Goal: Task Accomplishment & Management: Complete application form

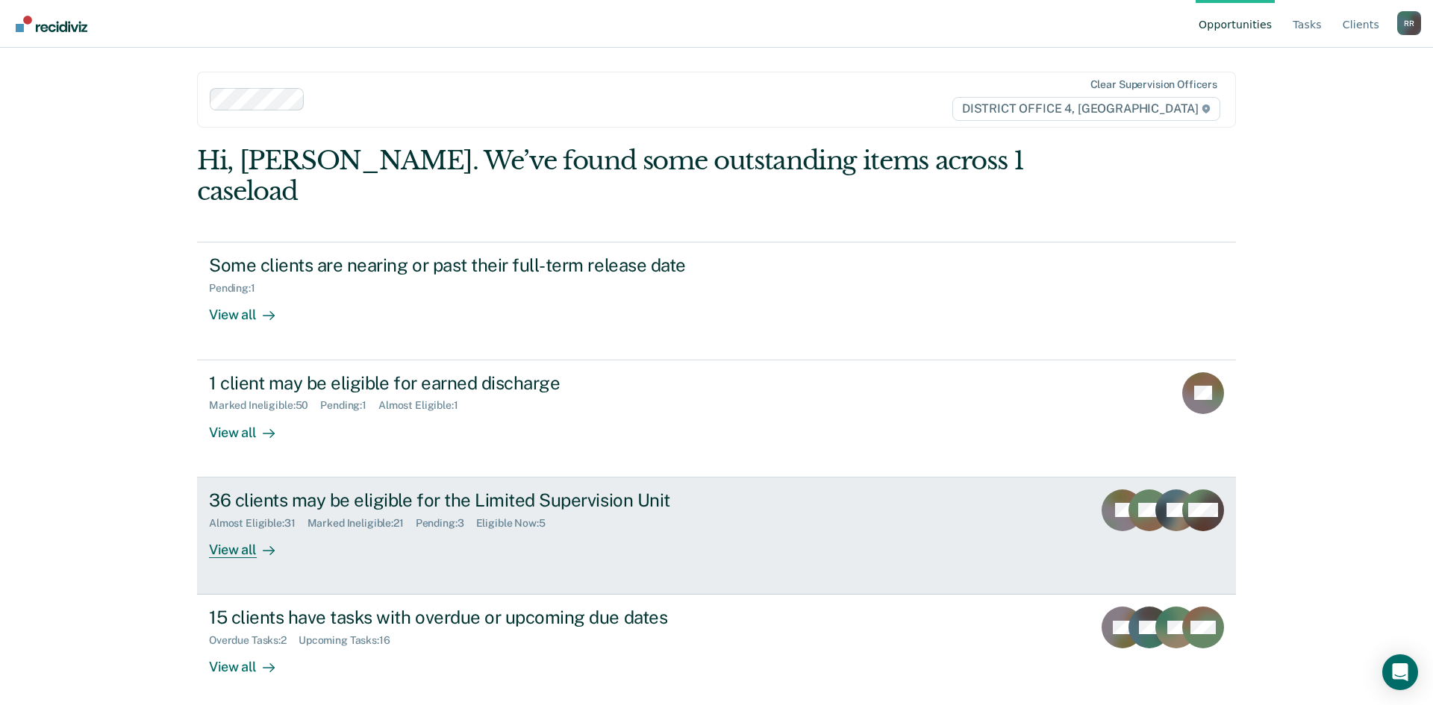
click at [252, 529] on div "View all" at bounding box center [251, 543] width 84 height 29
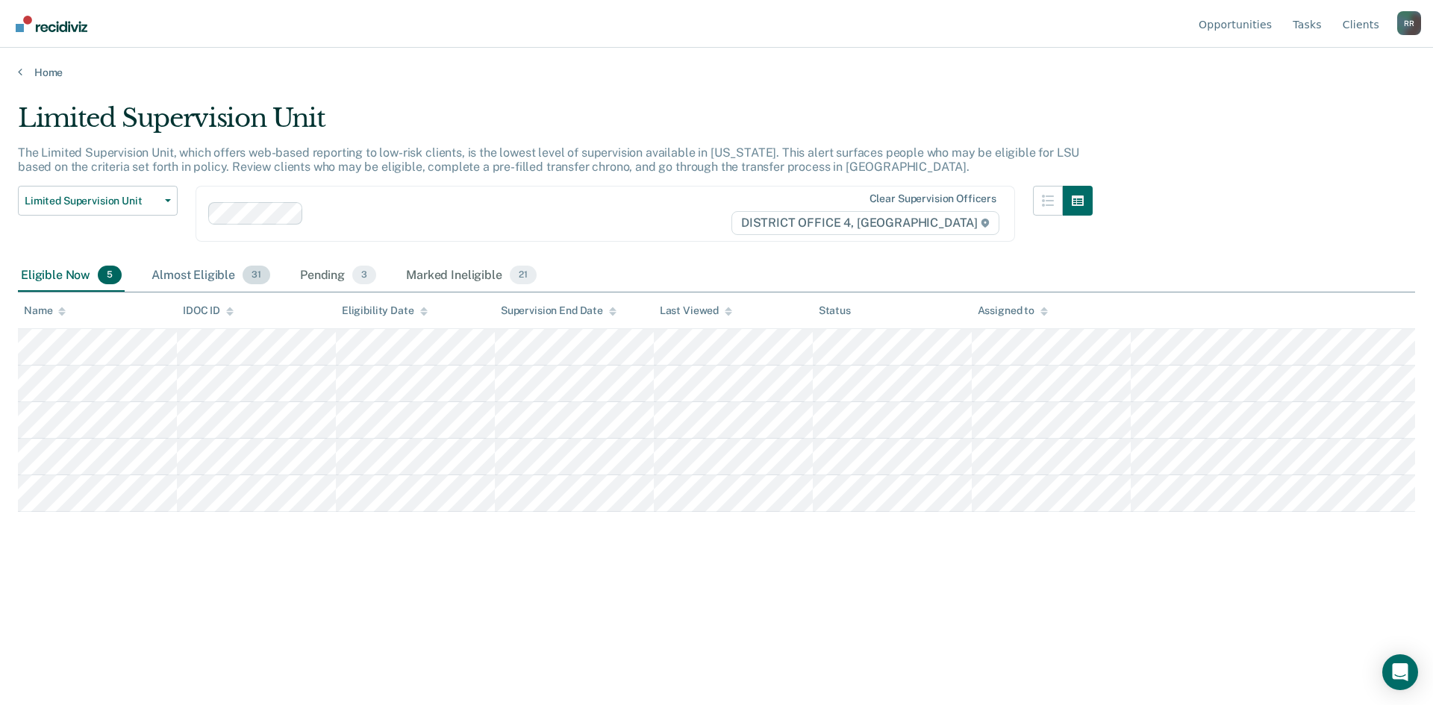
click at [202, 278] on div "Almost Eligible 31" at bounding box center [211, 276] width 125 height 33
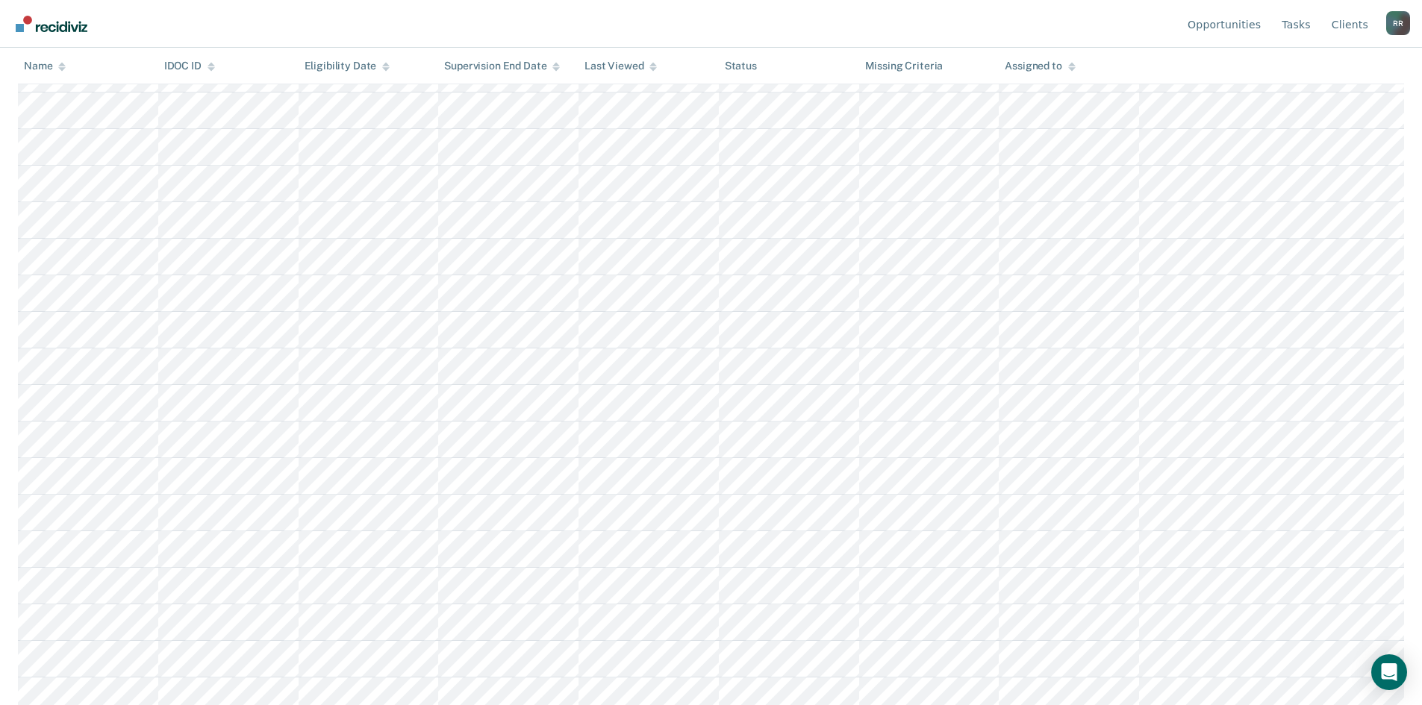
scroll to position [11, 0]
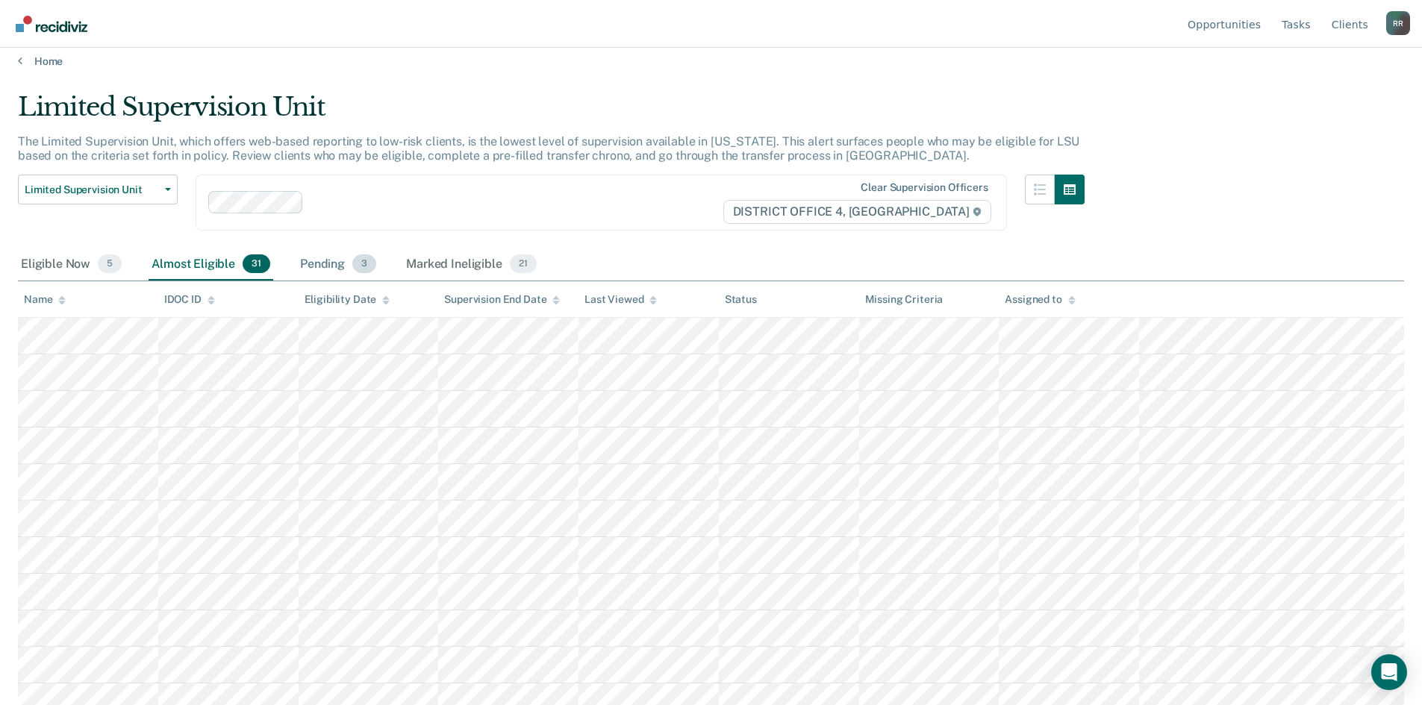
click at [310, 264] on div "Pending 3" at bounding box center [338, 265] width 82 height 33
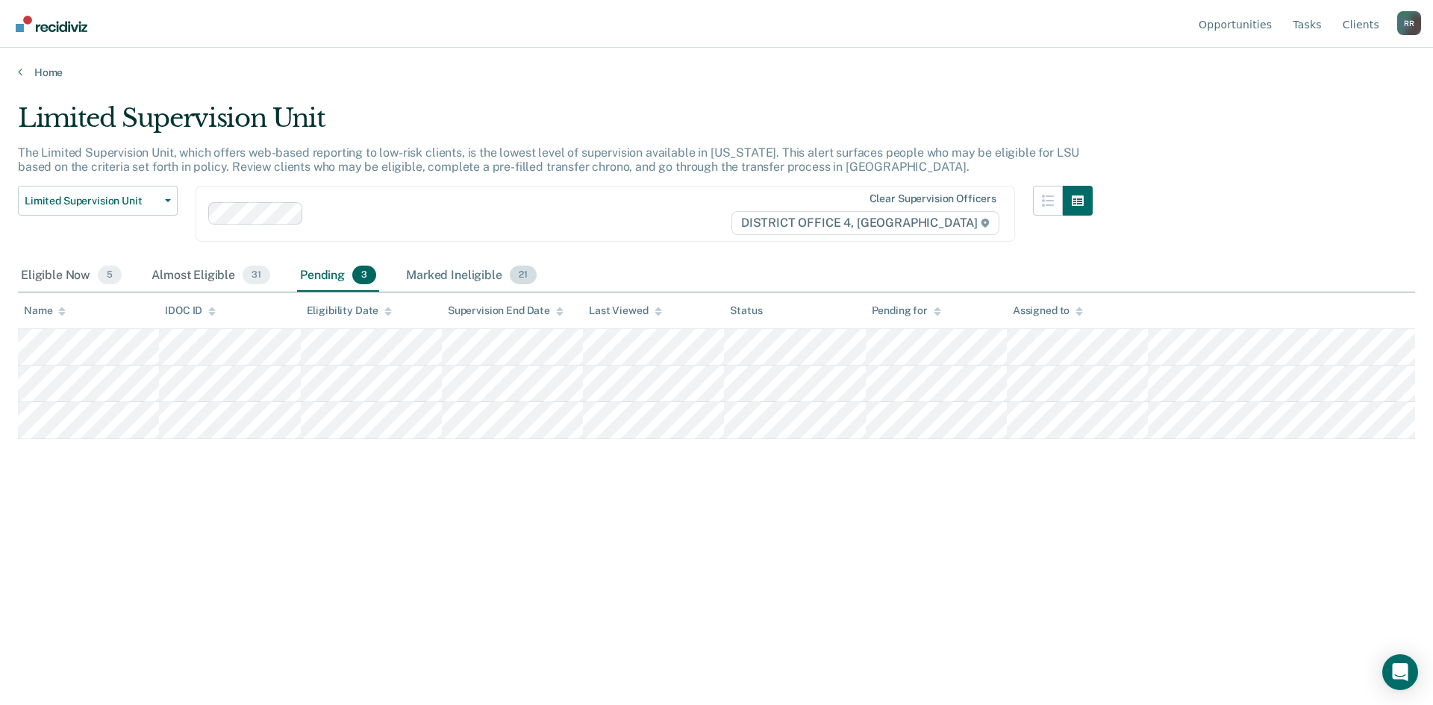
click at [427, 278] on div "Marked Ineligible 21" at bounding box center [471, 276] width 136 height 33
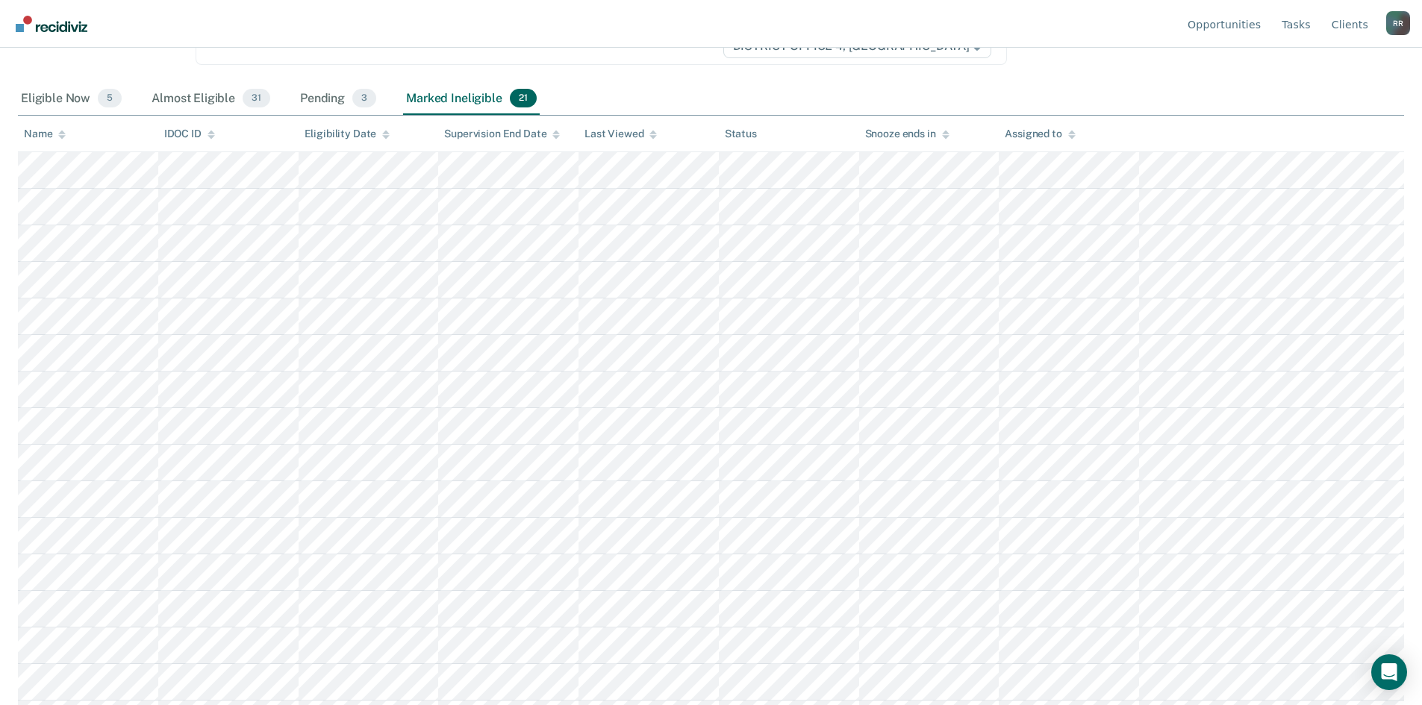
scroll to position [243, 0]
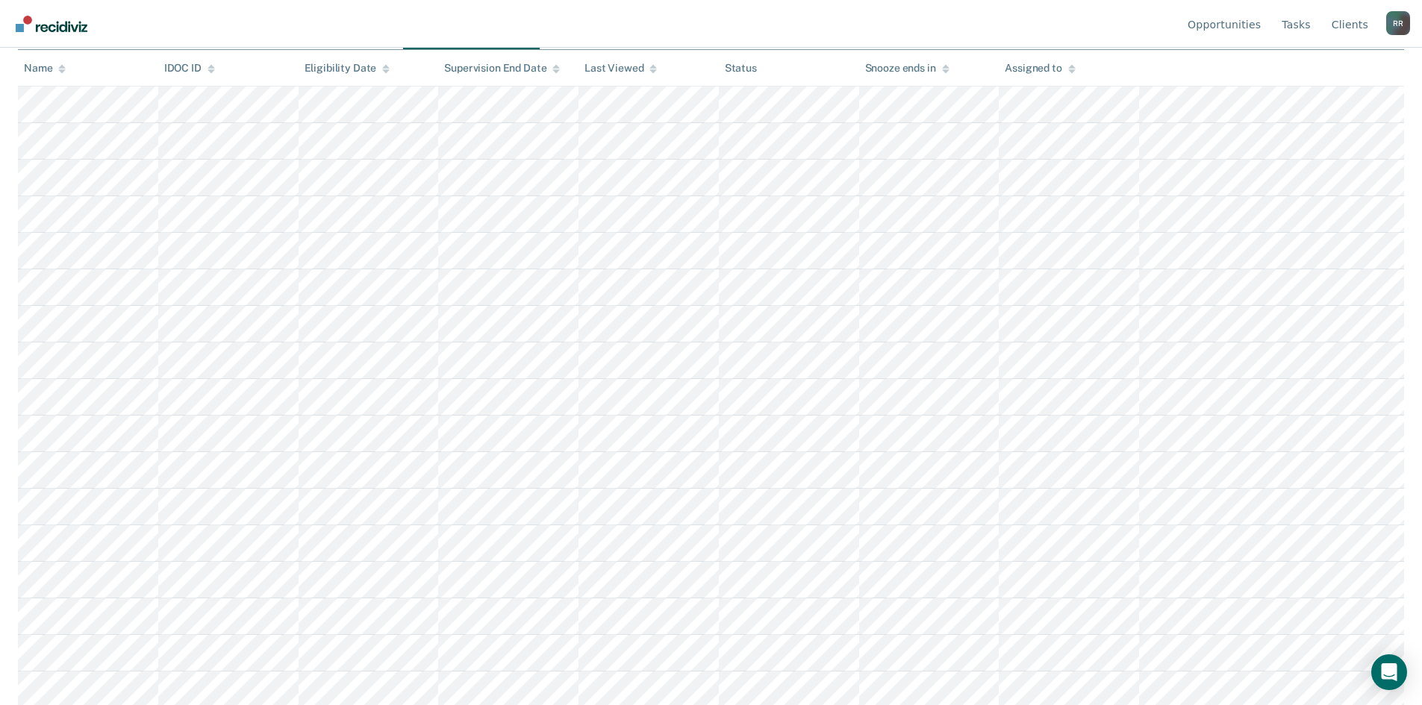
click at [66, 22] on img "Go to Recidiviz Home" at bounding box center [52, 24] width 72 height 16
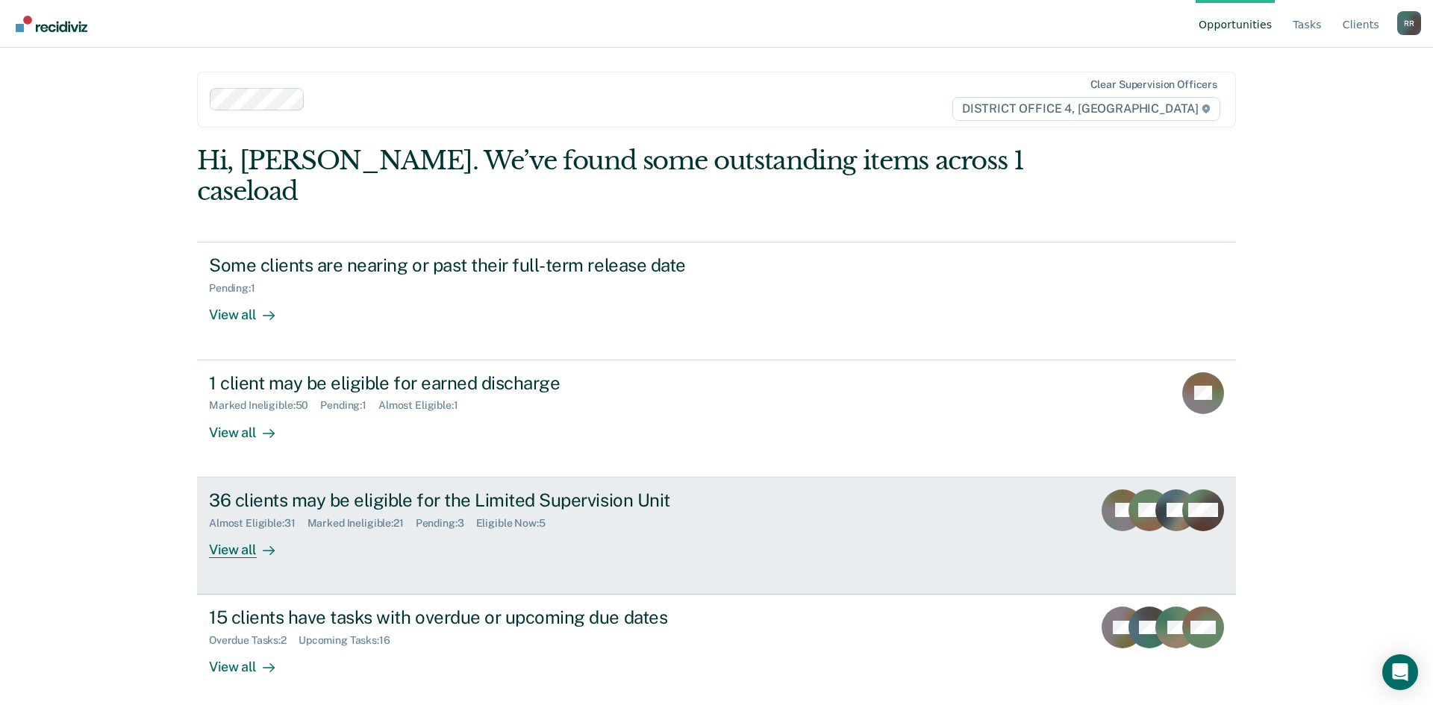
click at [244, 529] on div "View all" at bounding box center [251, 543] width 84 height 29
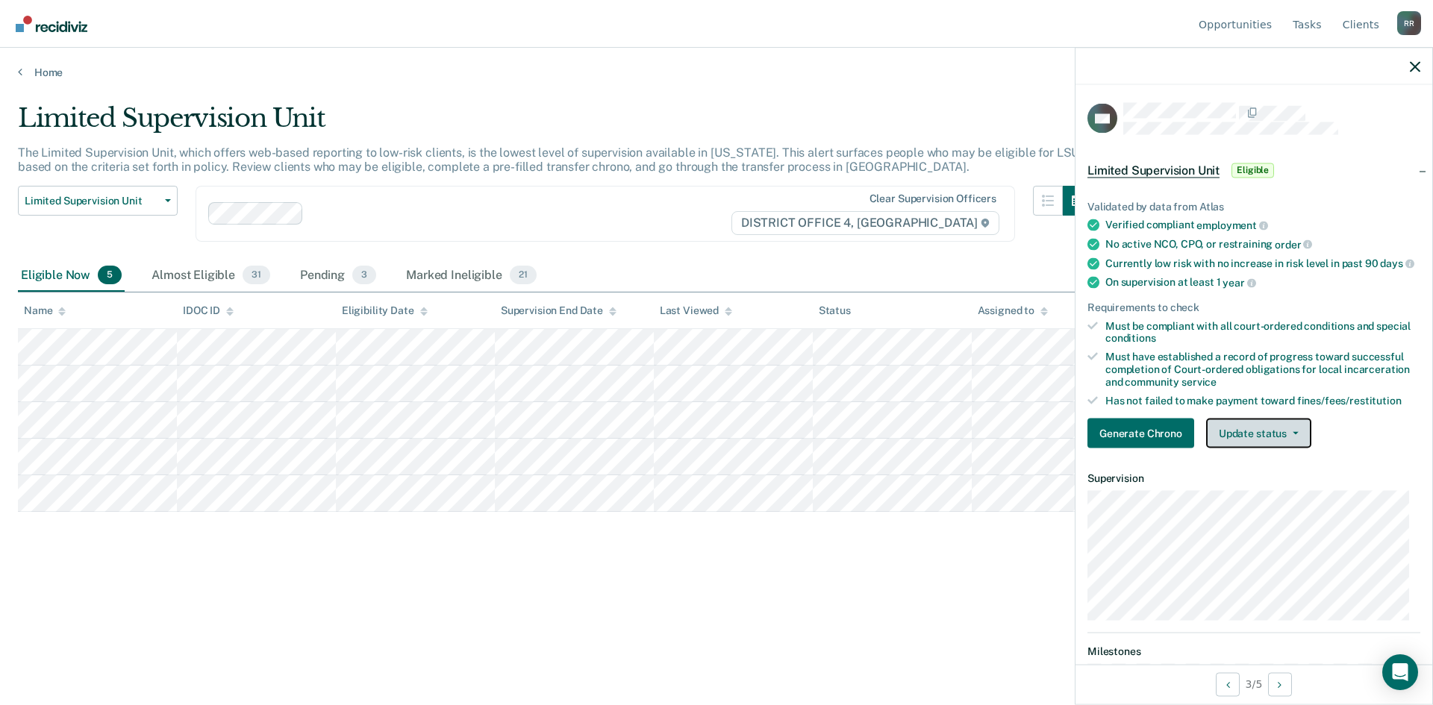
click at [1288, 449] on button "Update status" at bounding box center [1258, 434] width 105 height 30
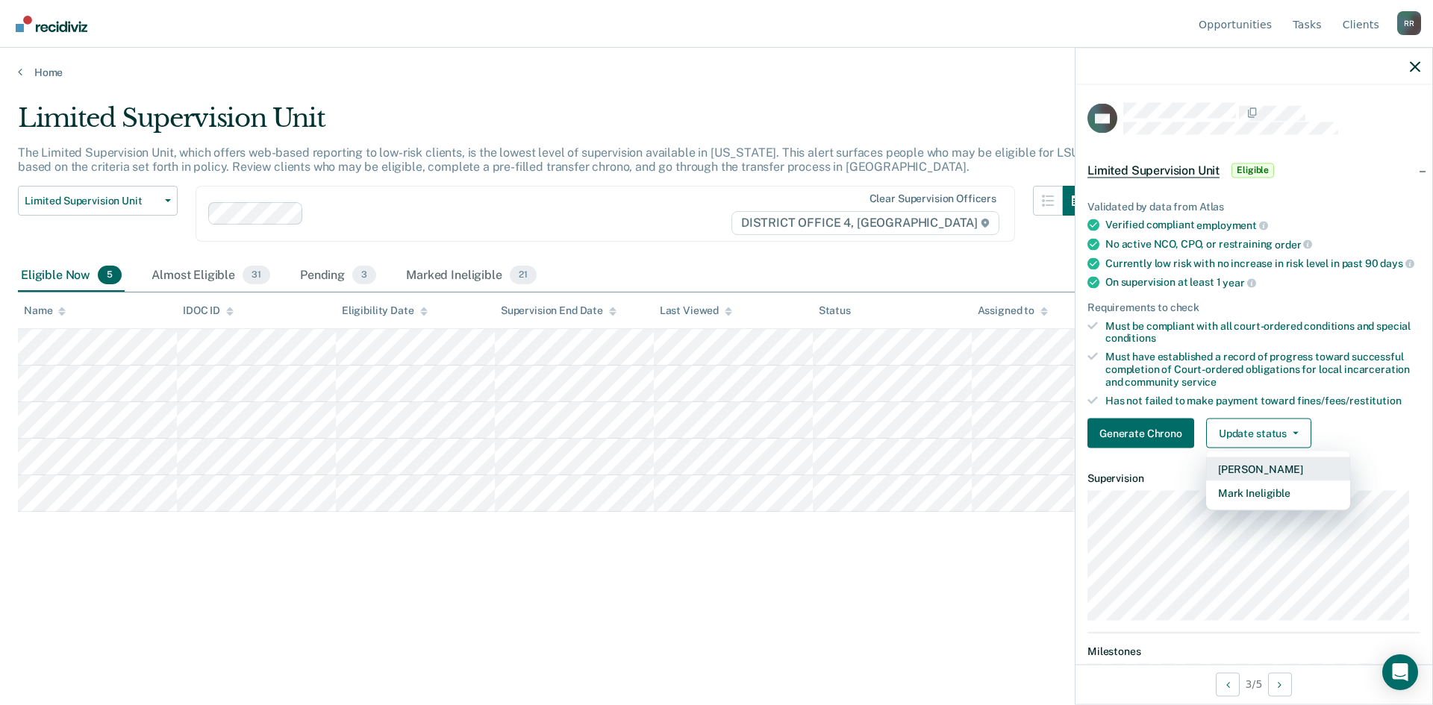
click at [1262, 477] on button "[PERSON_NAME]" at bounding box center [1278, 470] width 144 height 24
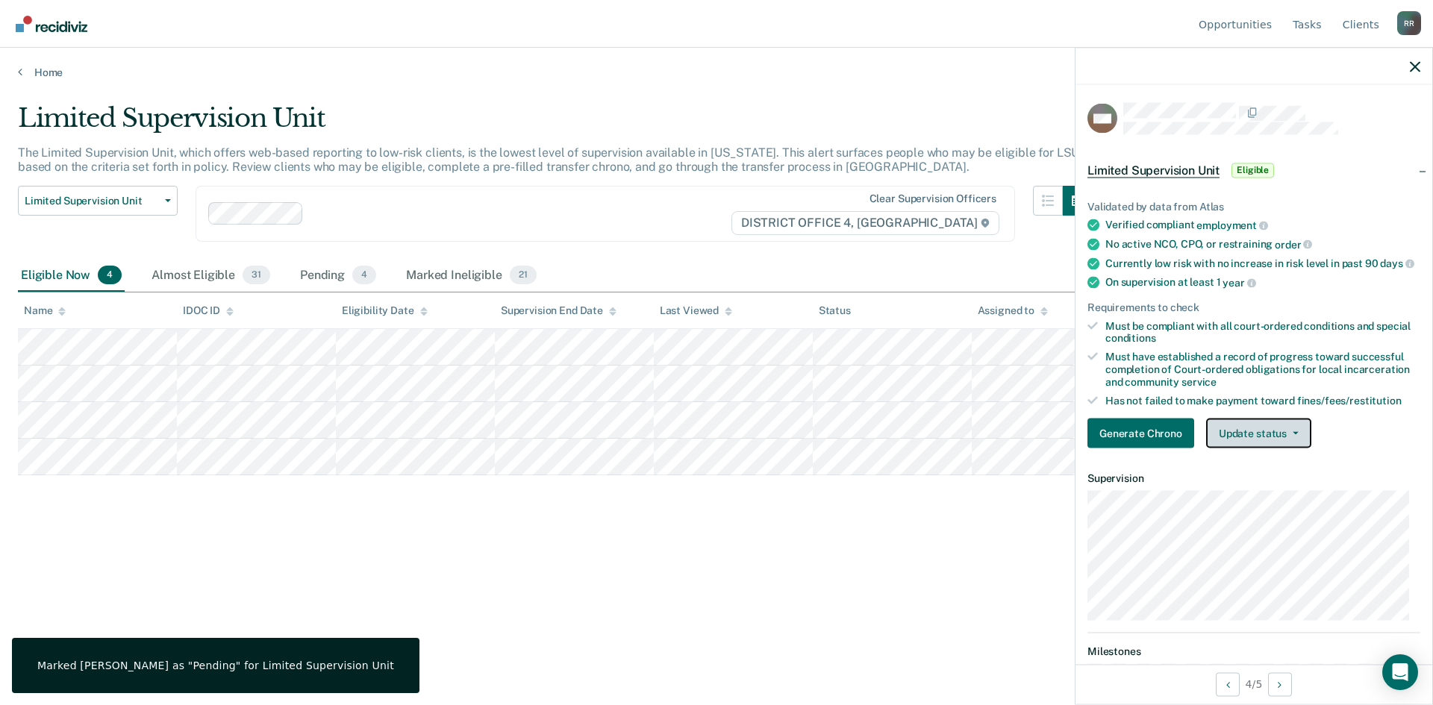
click at [1292, 439] on button "Update status" at bounding box center [1258, 434] width 105 height 30
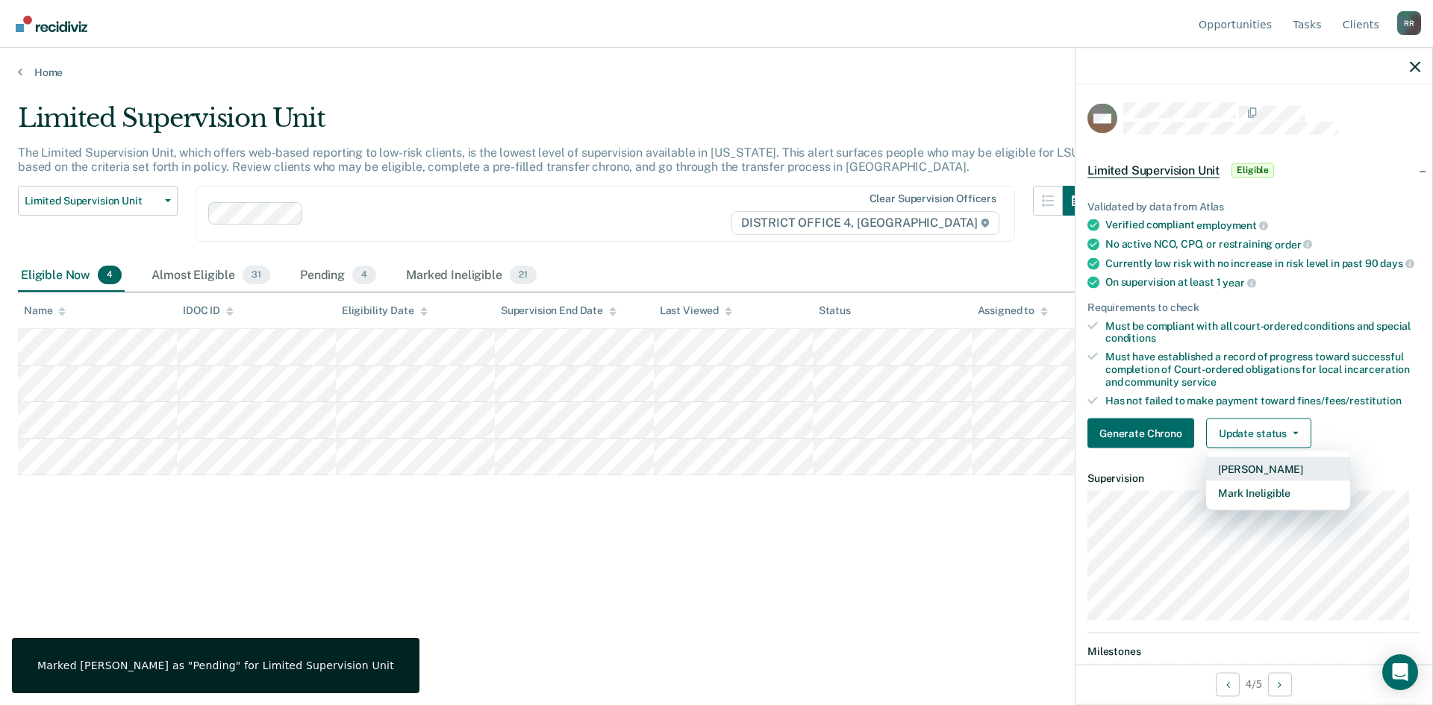
click at [1258, 481] on button "[PERSON_NAME]" at bounding box center [1278, 470] width 144 height 24
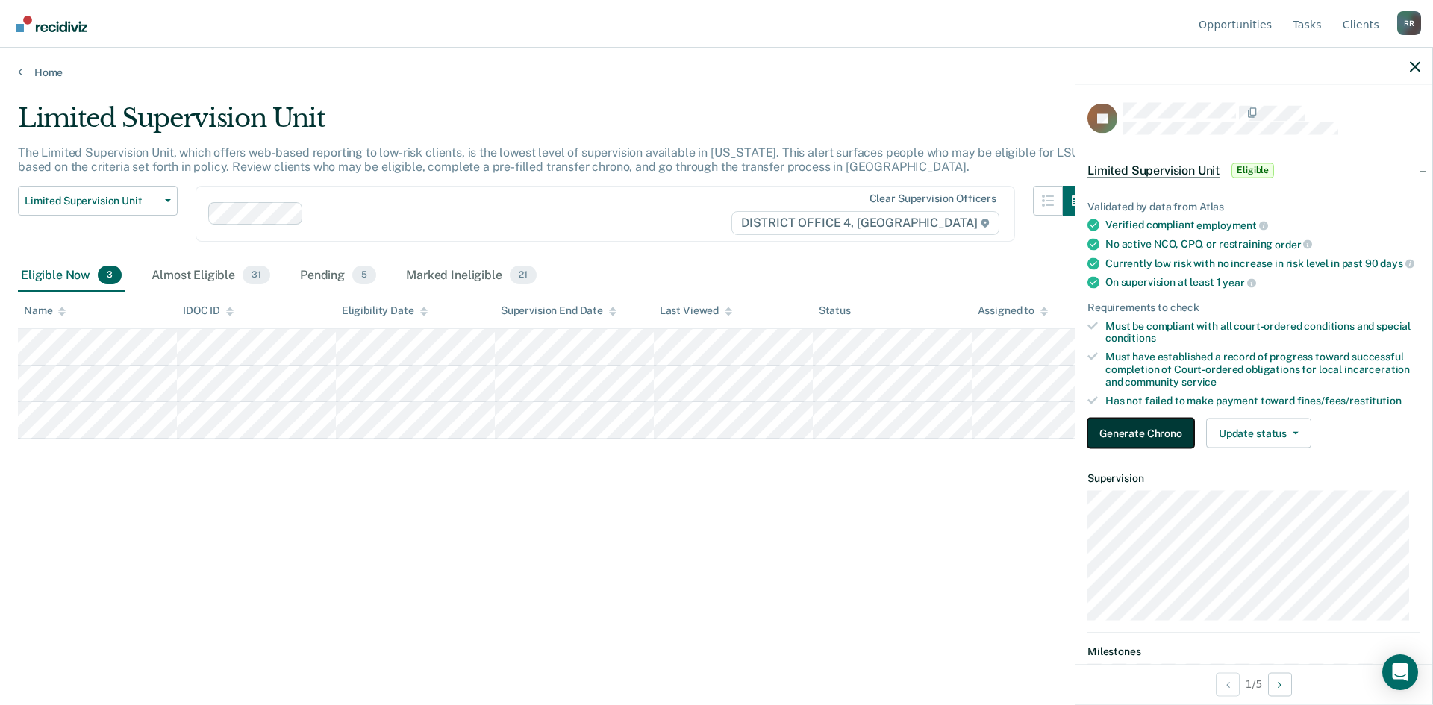
click at [1170, 436] on button "Generate Chrono" at bounding box center [1141, 434] width 107 height 30
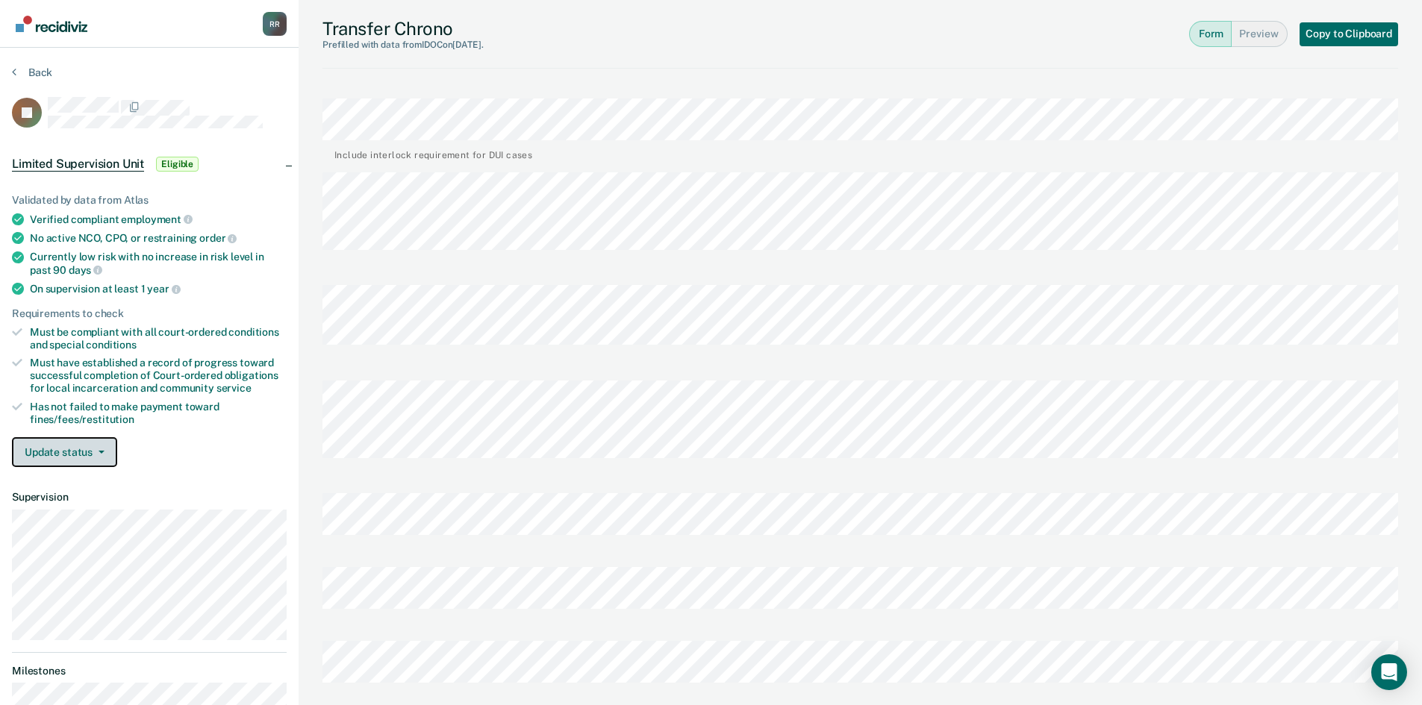
click at [93, 451] on span "button" at bounding box center [99, 452] width 12 height 3
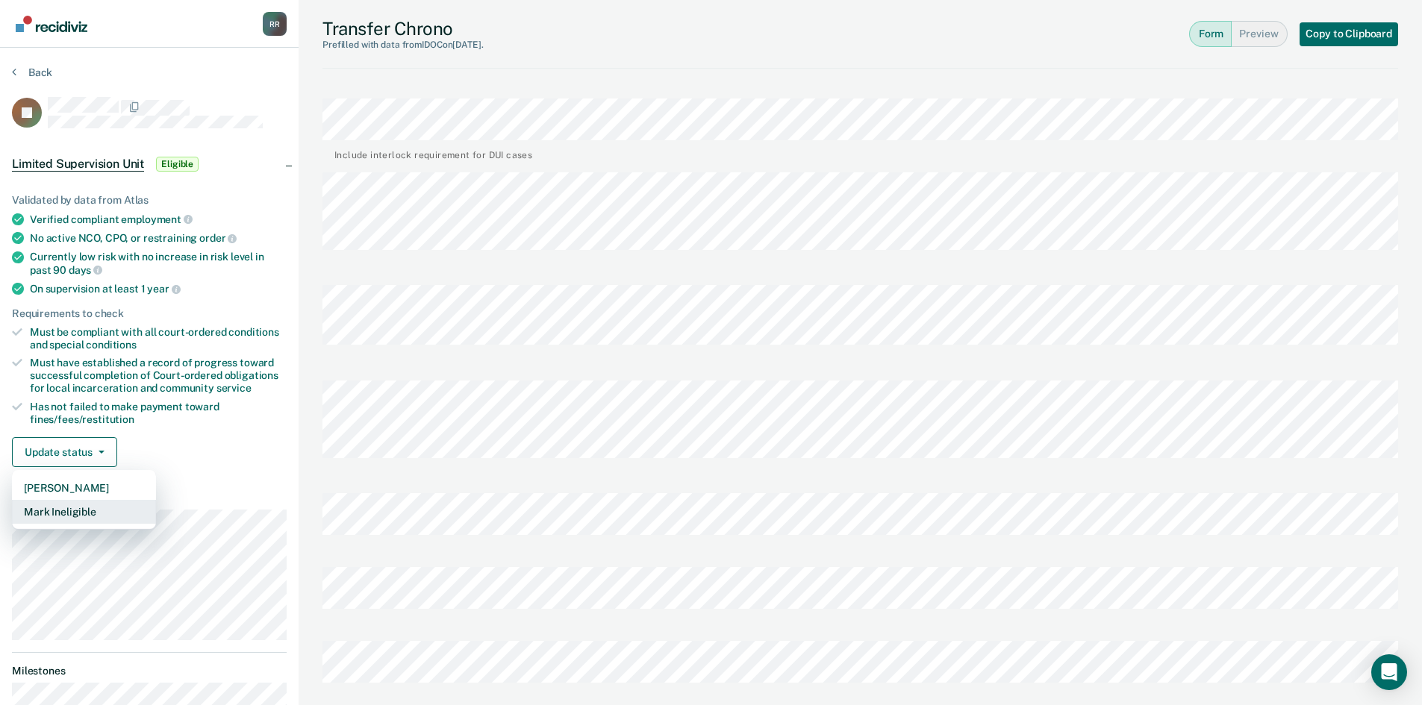
click at [85, 511] on button "Mark Ineligible" at bounding box center [84, 512] width 144 height 24
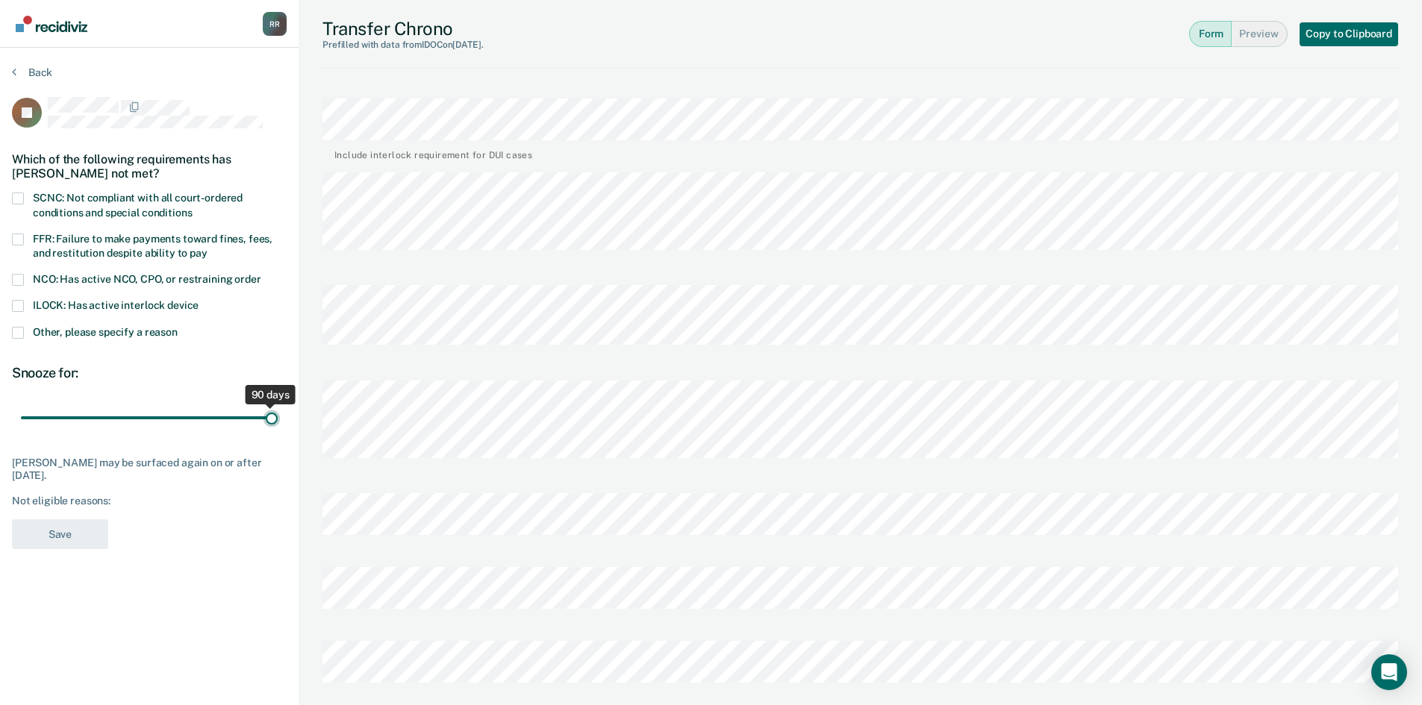
drag, startPoint x: 109, startPoint y: 420, endPoint x: 449, endPoint y: 407, distance: 339.9
type input "90"
click at [278, 407] on input "range" at bounding box center [149, 418] width 257 height 26
click at [175, 385] on div "JK Which of the following requirements has [PERSON_NAME] not met? SCNC: Not com…" at bounding box center [149, 328] width 275 height 462
drag, startPoint x: 23, startPoint y: 193, endPoint x: 24, endPoint y: 207, distance: 13.5
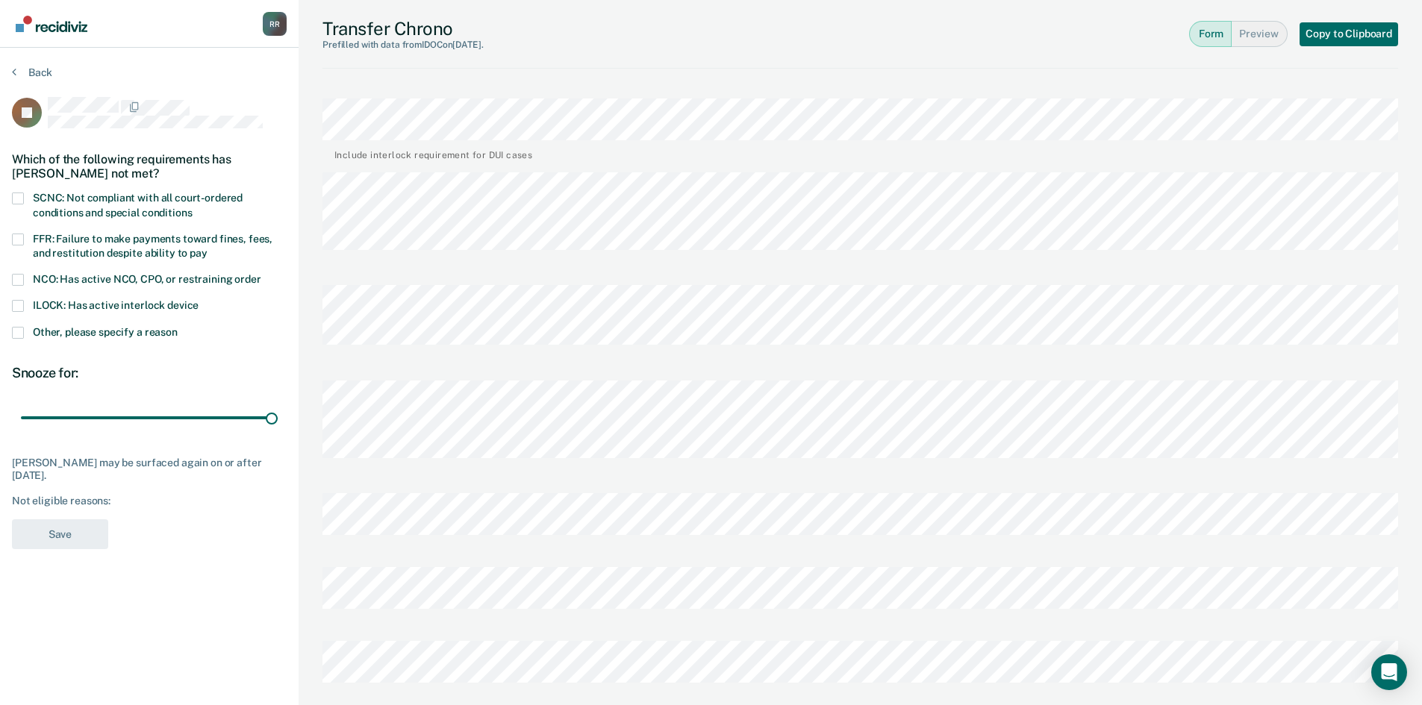
click at [22, 197] on span at bounding box center [18, 199] width 12 height 12
click at [192, 208] on input "SCNC: Not compliant with all court-ordered conditions and special conditions" at bounding box center [192, 208] width 0 height 0
click at [55, 536] on button "Save" at bounding box center [60, 535] width 96 height 31
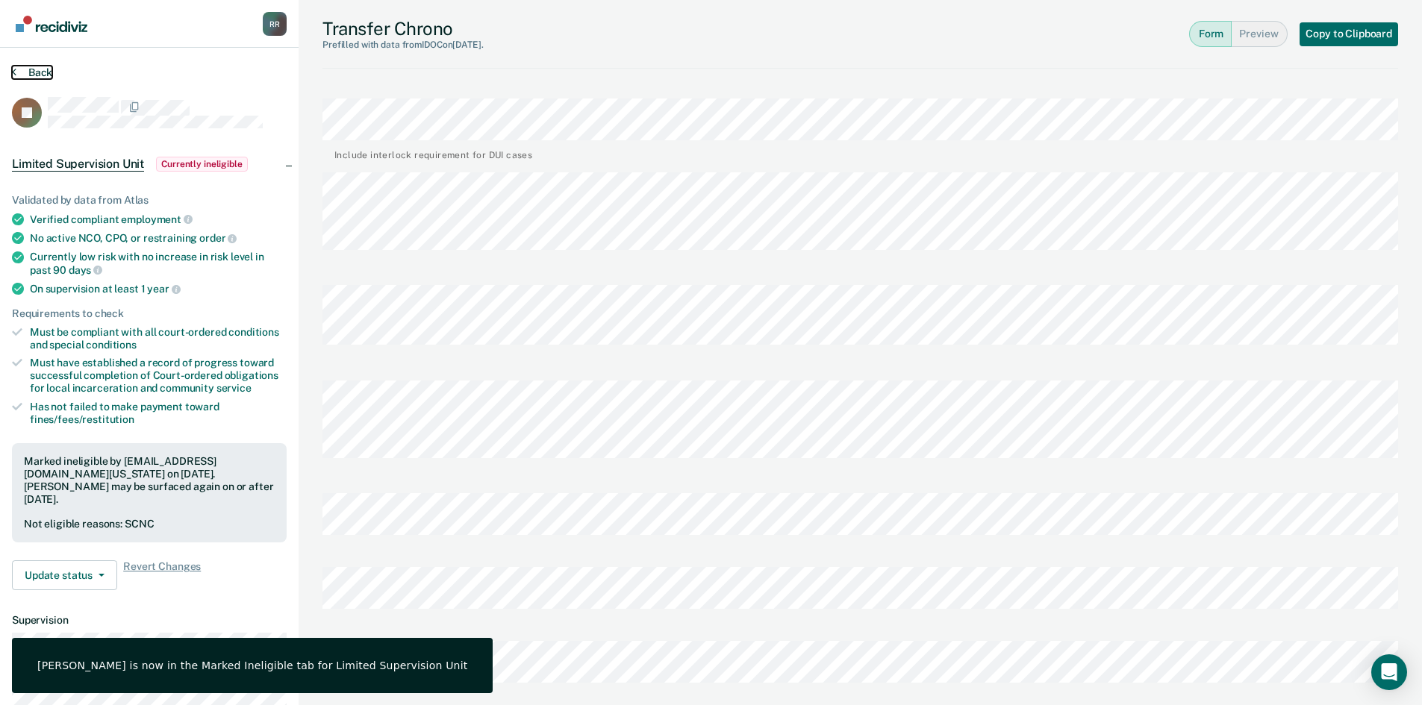
click at [39, 72] on button "Back" at bounding box center [32, 72] width 40 height 13
